Goal: Information Seeking & Learning: Understand process/instructions

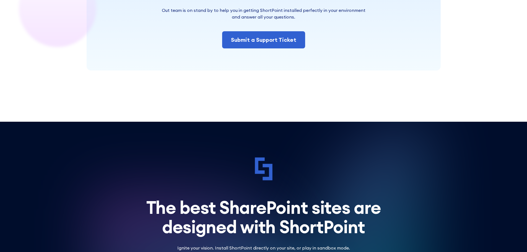
scroll to position [3642, 0]
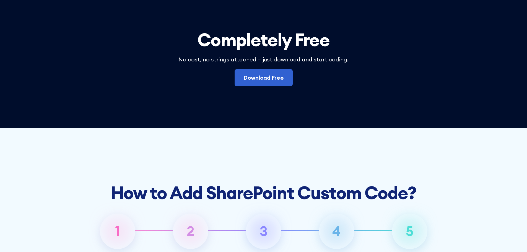
scroll to position [1646, 0]
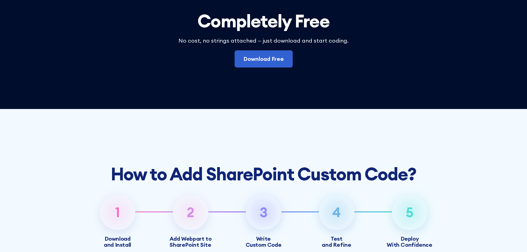
drag, startPoint x: 219, startPoint y: 93, endPoint x: 216, endPoint y: 128, distance: 34.5
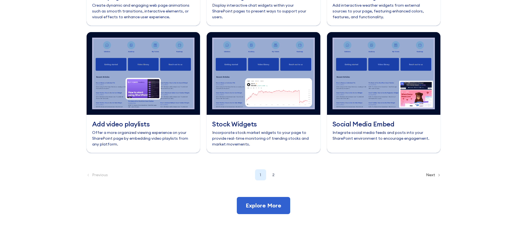
scroll to position [2403, 0]
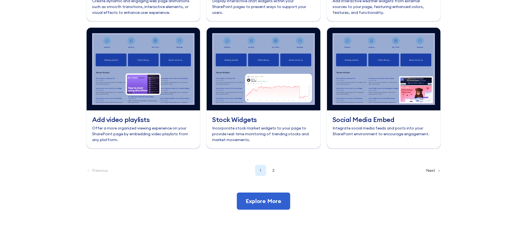
drag, startPoint x: 182, startPoint y: 120, endPoint x: 186, endPoint y: 156, distance: 36.1
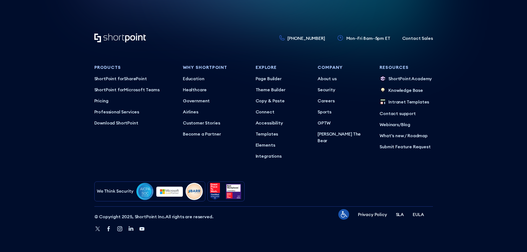
scroll to position [5137, 0]
drag, startPoint x: 199, startPoint y: 135, endPoint x: 198, endPoint y: 152, distance: 16.4
drag, startPoint x: 49, startPoint y: 140, endPoint x: 152, endPoint y: 140, distance: 102.6
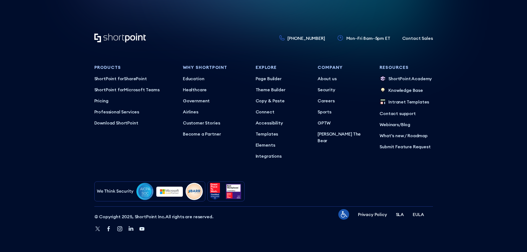
drag, startPoint x: 154, startPoint y: 137, endPoint x: 155, endPoint y: 175, distance: 37.9
